Goal: Task Accomplishment & Management: Complete application form

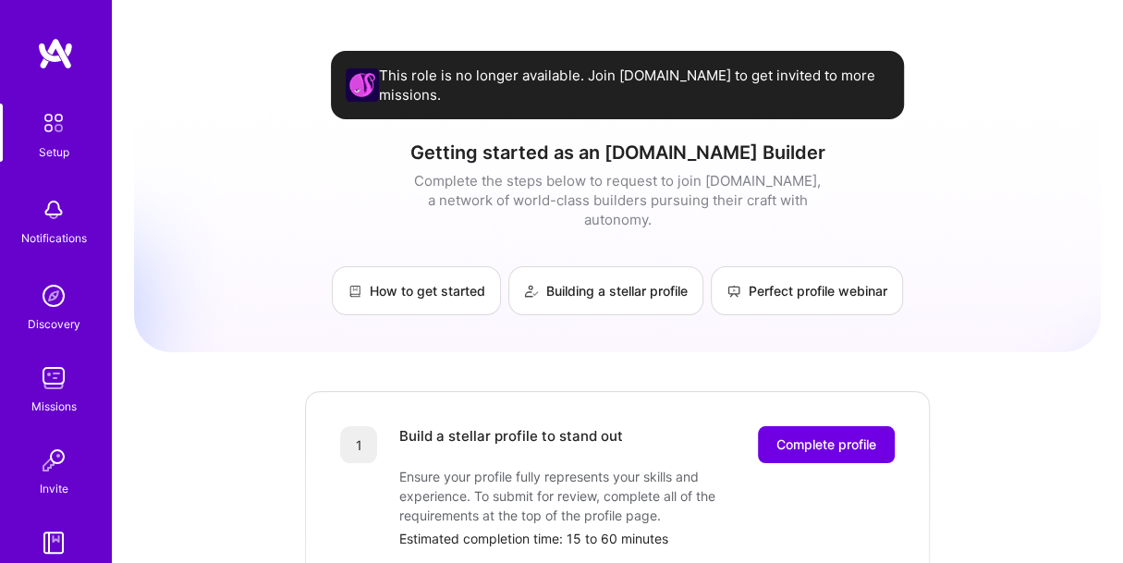
click at [43, 59] on img at bounding box center [55, 53] width 37 height 33
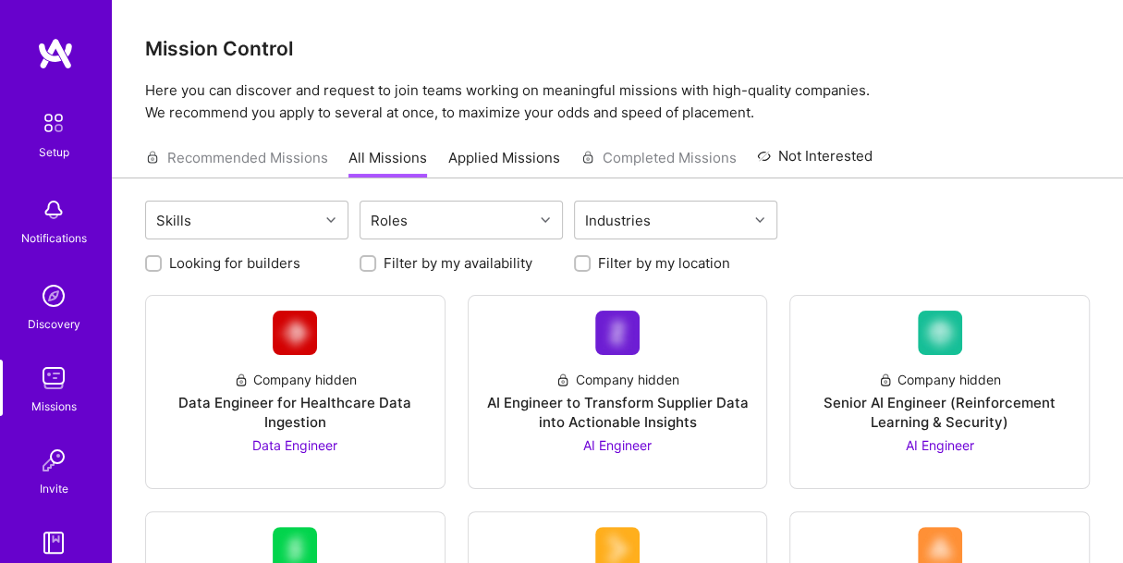
click at [43, 59] on img at bounding box center [55, 53] width 37 height 33
click at [38, 60] on img at bounding box center [55, 53] width 37 height 33
click at [476, 213] on div "Roles" at bounding box center [446, 219] width 173 height 37
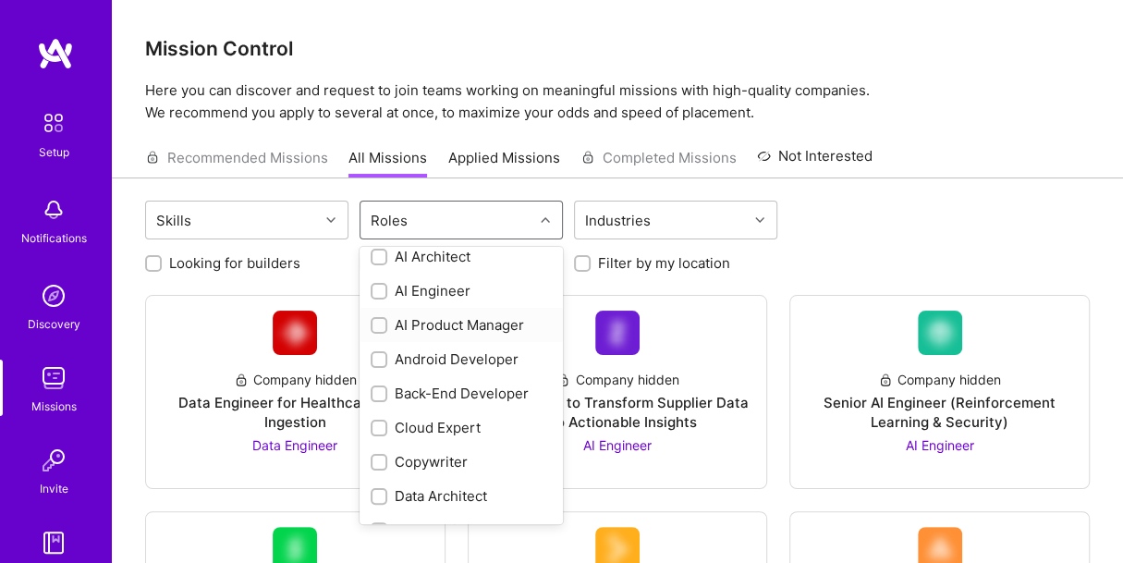
scroll to position [15, 0]
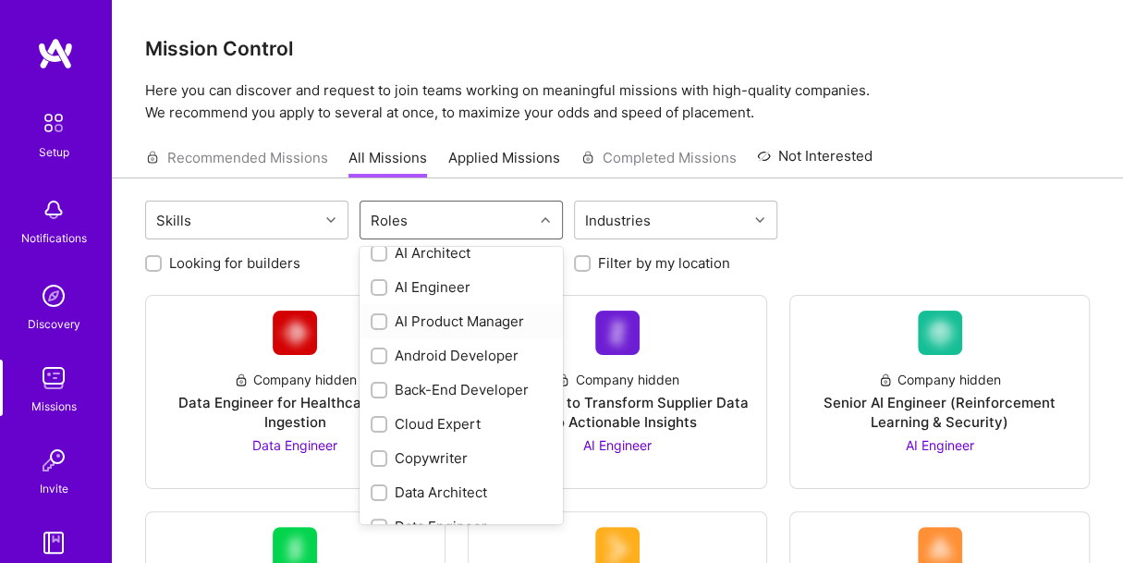
click at [375, 320] on input "checkbox" at bounding box center [380, 322] width 13 height 13
checkbox input "true"
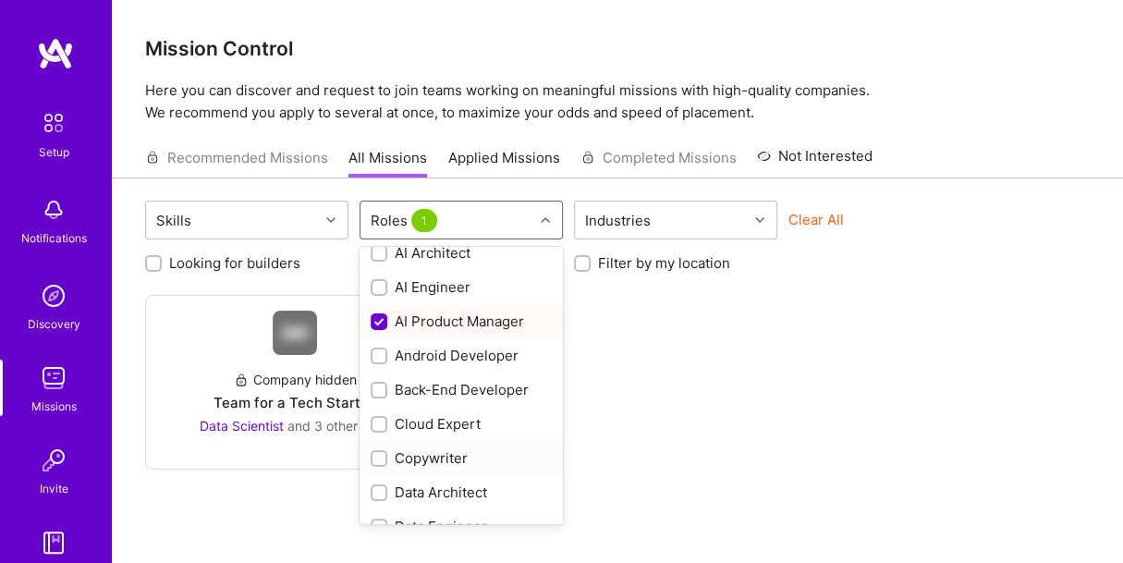
click at [377, 457] on input "checkbox" at bounding box center [380, 459] width 13 height 13
checkbox input "true"
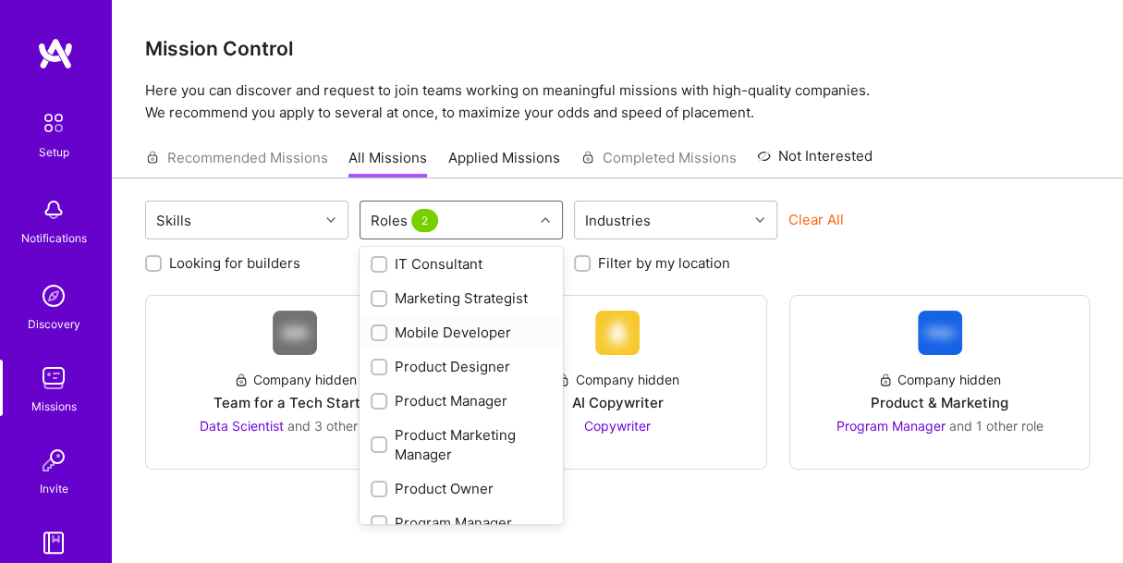
scroll to position [604, 0]
click at [381, 396] on input "checkbox" at bounding box center [380, 402] width 13 height 13
checkbox input "true"
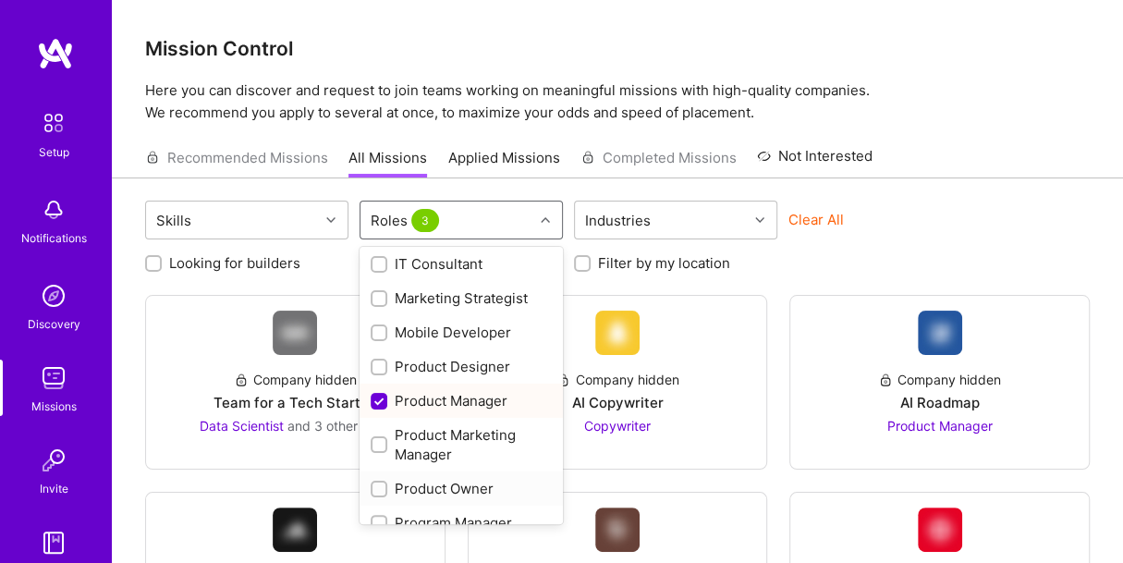
click at [378, 479] on label at bounding box center [379, 488] width 17 height 19
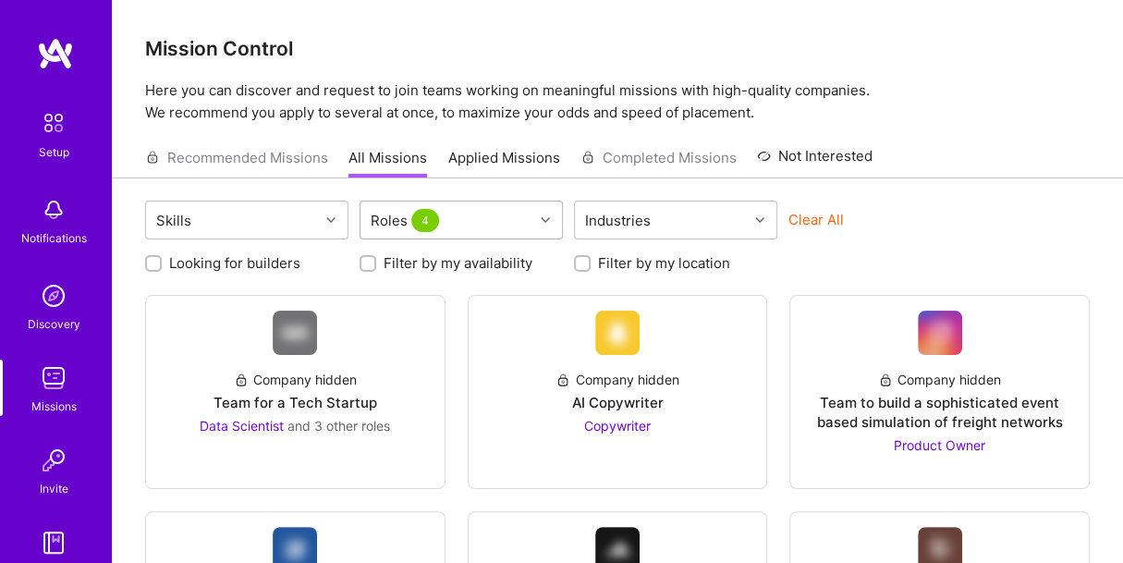
click at [537, 231] on div at bounding box center [547, 220] width 29 height 24
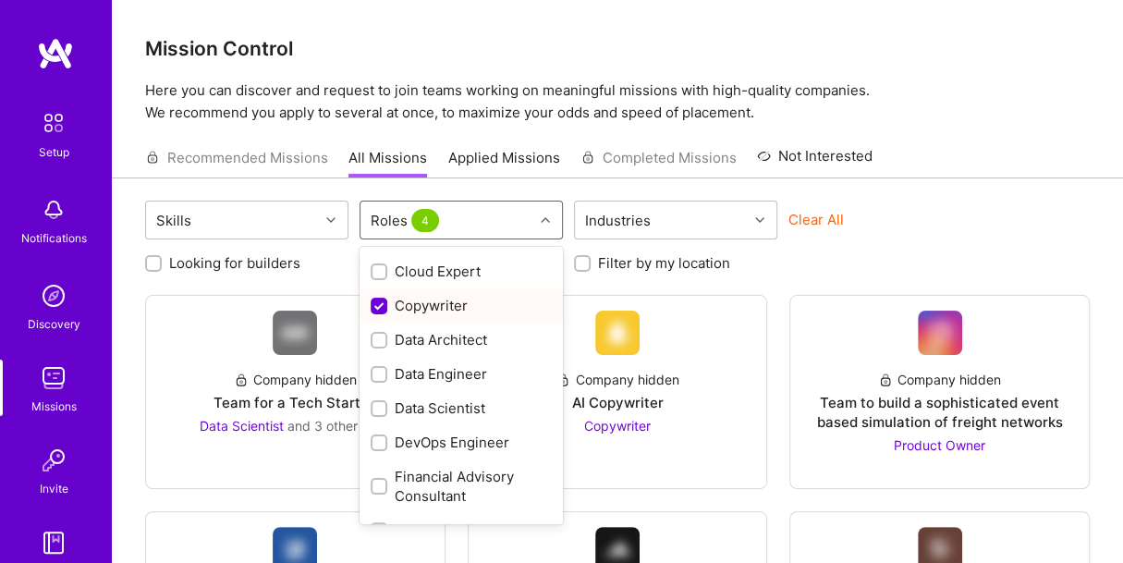
scroll to position [0, 0]
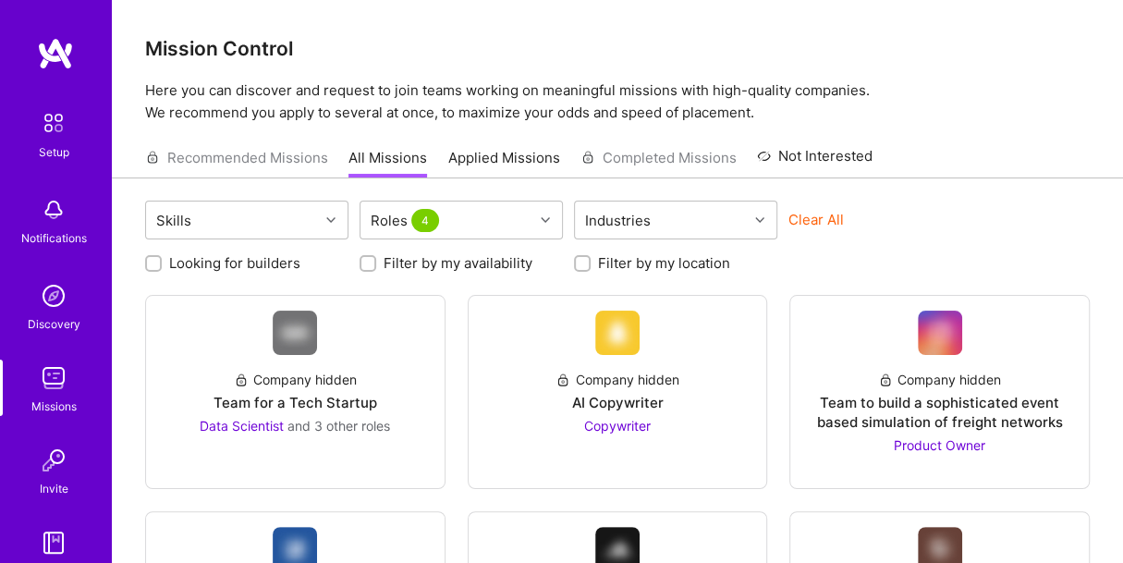
click at [961, 69] on div "Mission Control Here you can discover and request to join teams working on mean…" at bounding box center [617, 62] width 1011 height 124
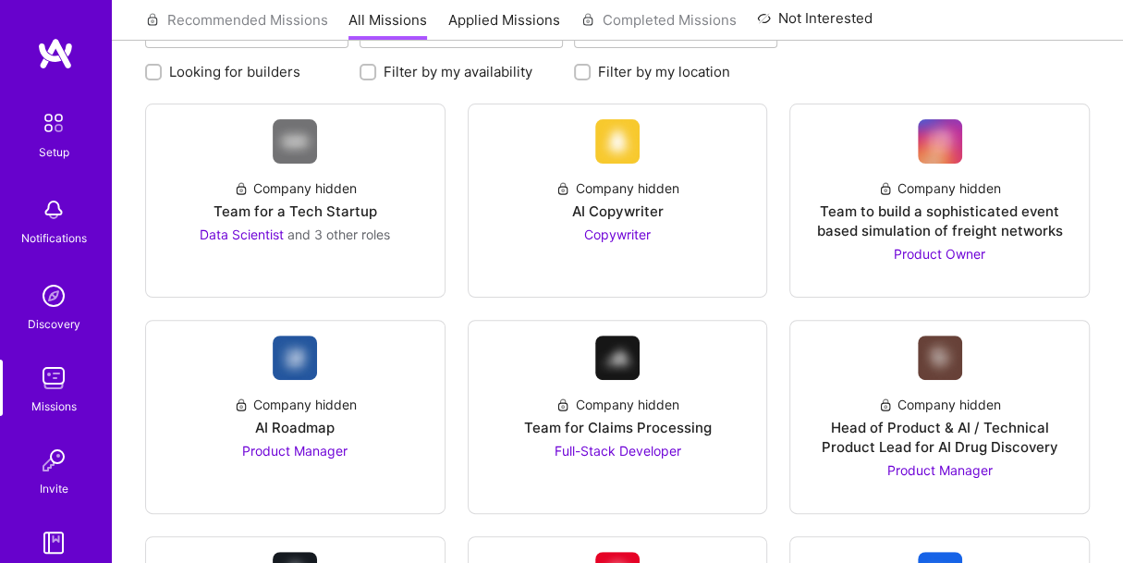
scroll to position [185, 0]
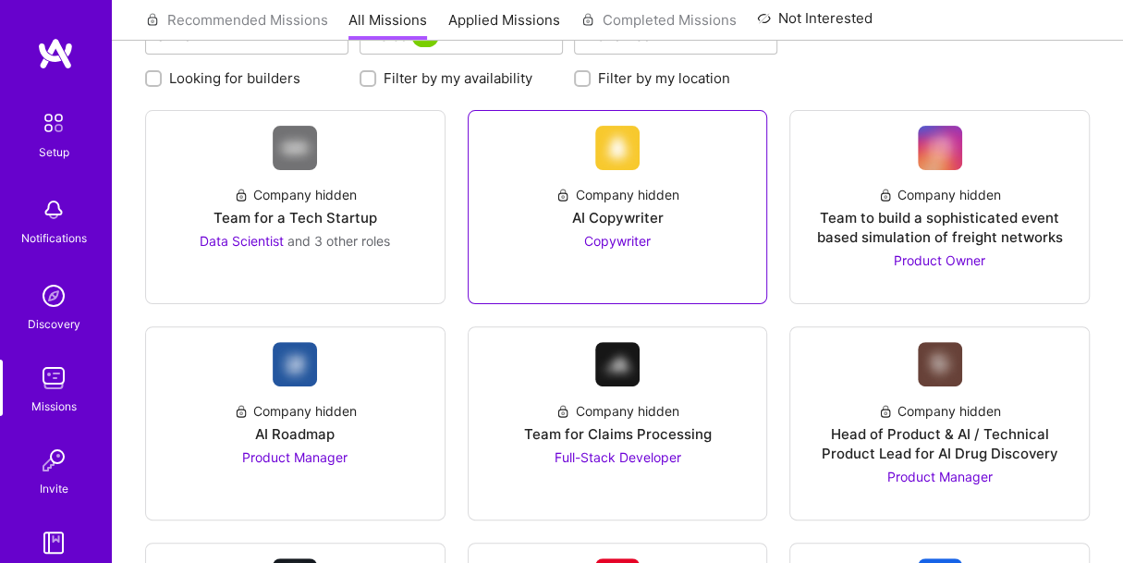
click at [619, 233] on span "Copywriter" at bounding box center [617, 241] width 67 height 16
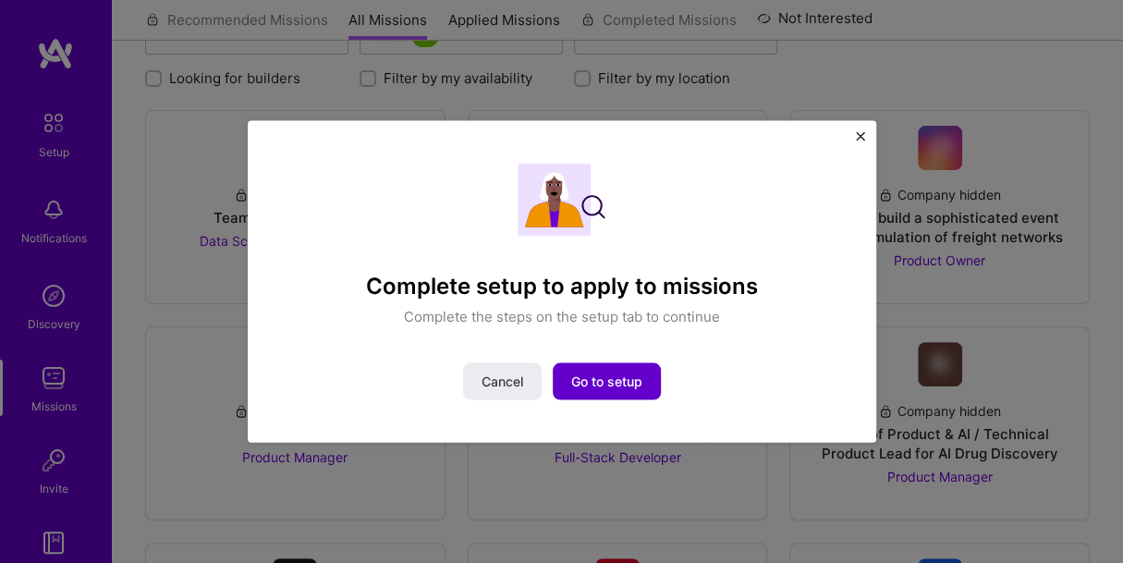
click at [610, 383] on span "Go to setup" at bounding box center [606, 381] width 71 height 18
